Goal: Task Accomplishment & Management: Manage account settings

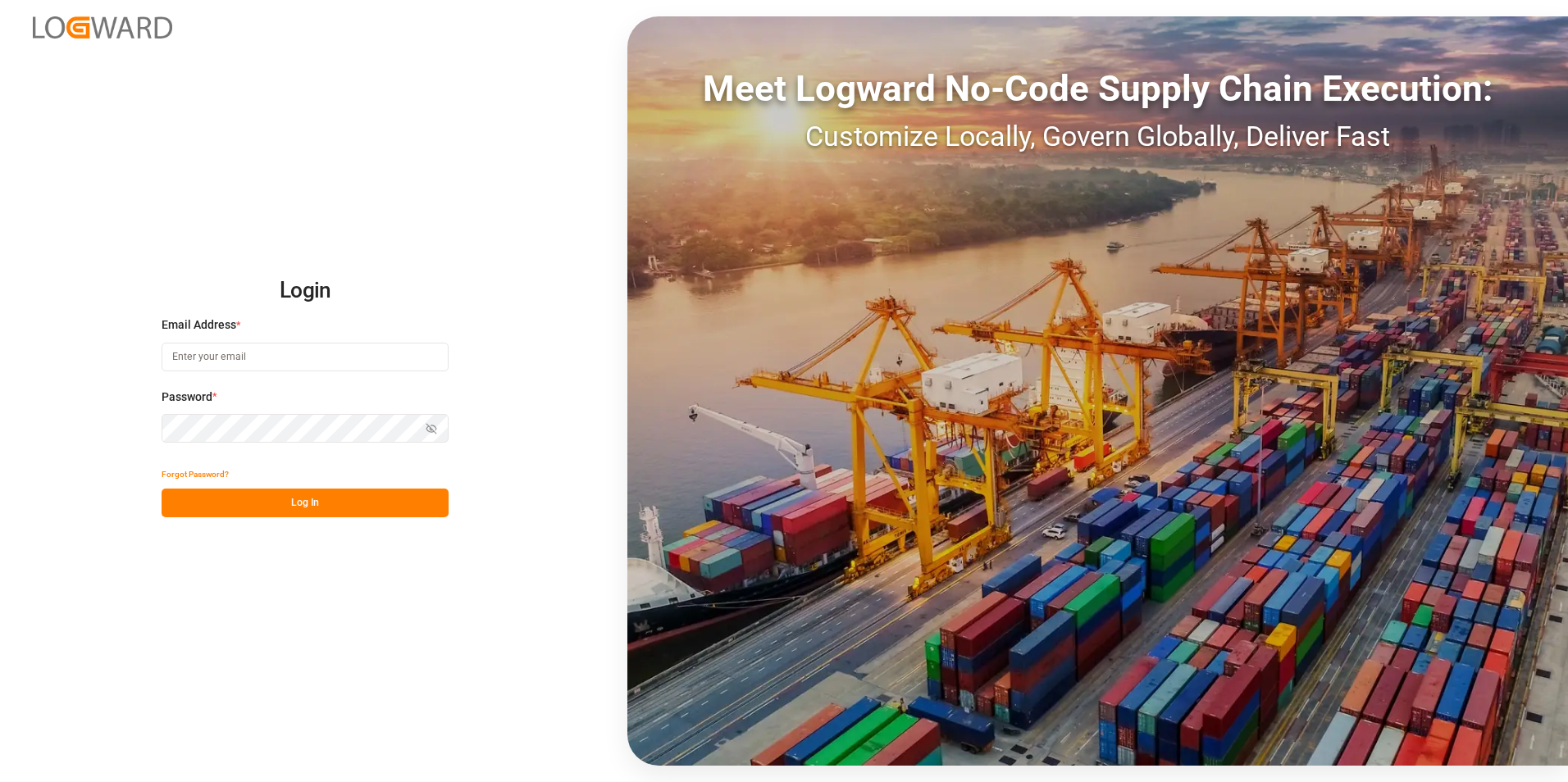
type input "[EMAIL_ADDRESS][DOMAIN_NAME]"
click at [291, 506] on button "Log In" at bounding box center [305, 503] width 287 height 29
